Goal: Navigation & Orientation: Find specific page/section

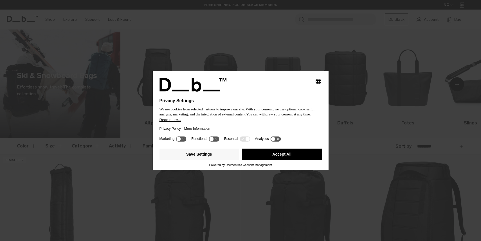
click at [321, 80] on icon "Select language" at bounding box center [318, 81] width 7 height 7
click at [319, 80] on button "English Group 3" at bounding box center [299, 83] width 45 height 14
click at [360, 96] on div "Selecting an option will immediately change the language Privacy Settings We us…" at bounding box center [240, 120] width 481 height 241
click at [257, 152] on button "Accept All" at bounding box center [282, 154] width 80 height 11
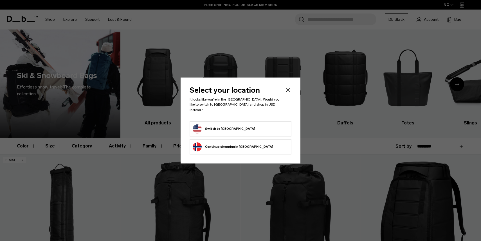
click at [258, 125] on form "Switch to United States" at bounding box center [241, 129] width 96 height 9
click at [251, 128] on form "Switch to United States" at bounding box center [241, 129] width 96 height 9
click at [199, 129] on button "Switch to United States" at bounding box center [224, 129] width 62 height 9
